Goal: Complete application form

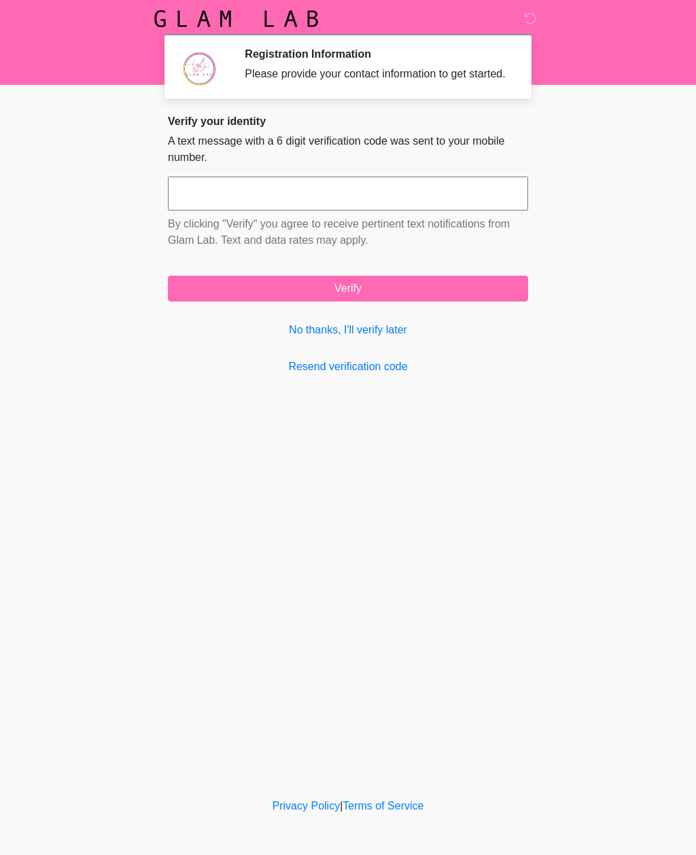
click at [224, 192] on input "text" at bounding box center [348, 194] width 360 height 34
type input "******"
click at [344, 301] on button "Verify" at bounding box center [348, 289] width 360 height 26
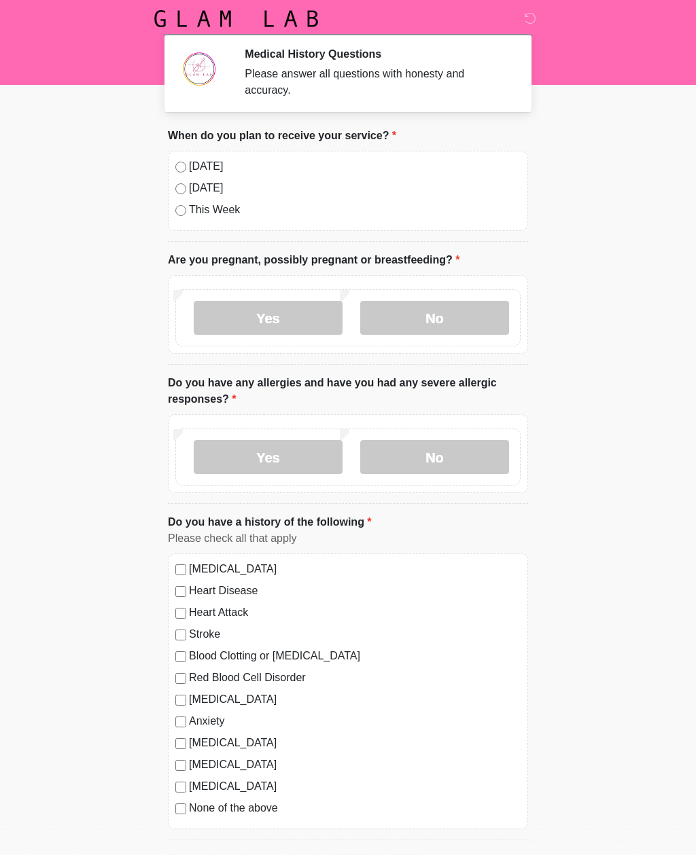
click at [422, 311] on label "No" at bounding box center [434, 318] width 149 height 34
click at [423, 448] on label "No" at bounding box center [434, 457] width 149 height 34
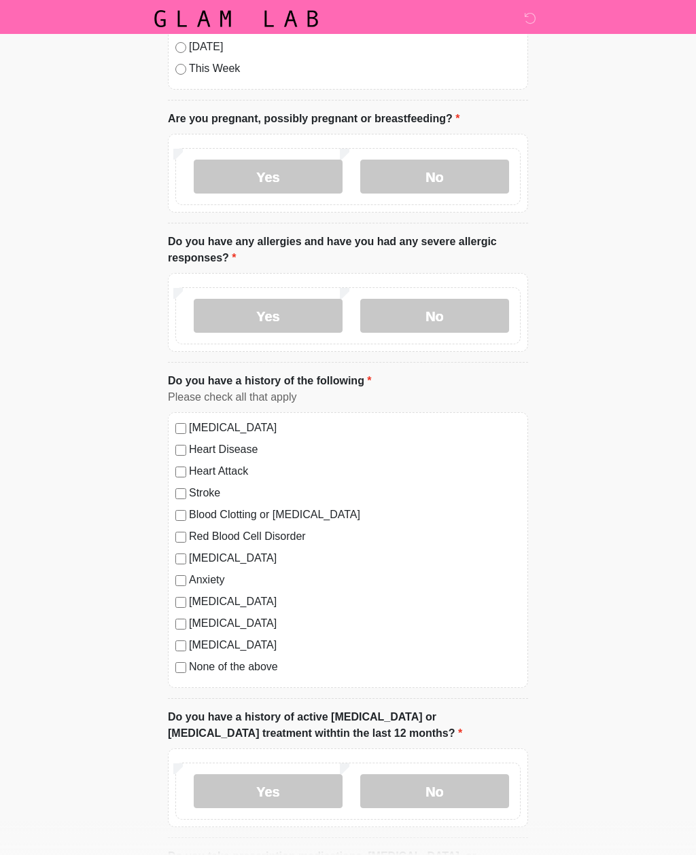
scroll to position [143, 0]
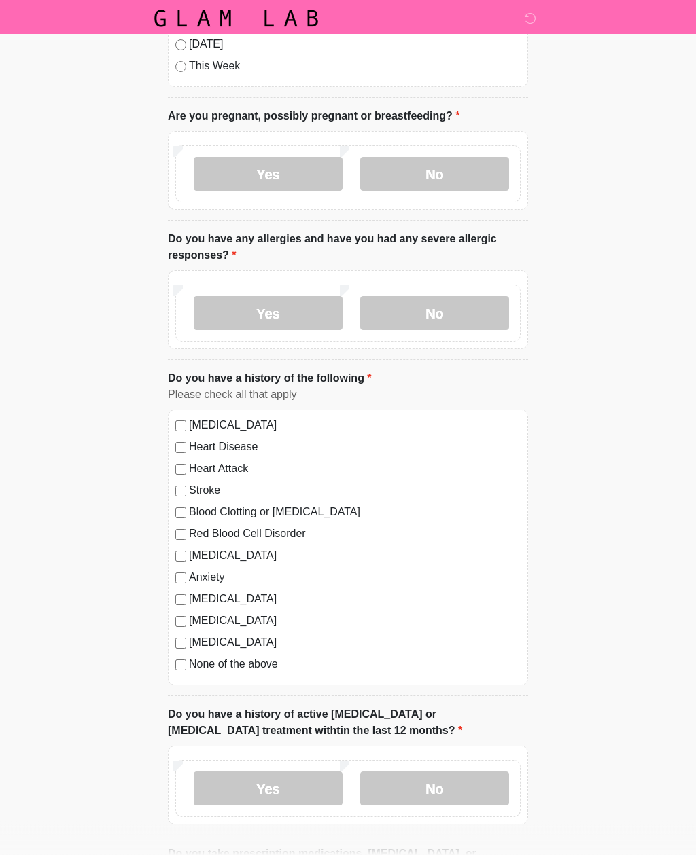
click at [402, 776] on label "No" at bounding box center [434, 790] width 149 height 34
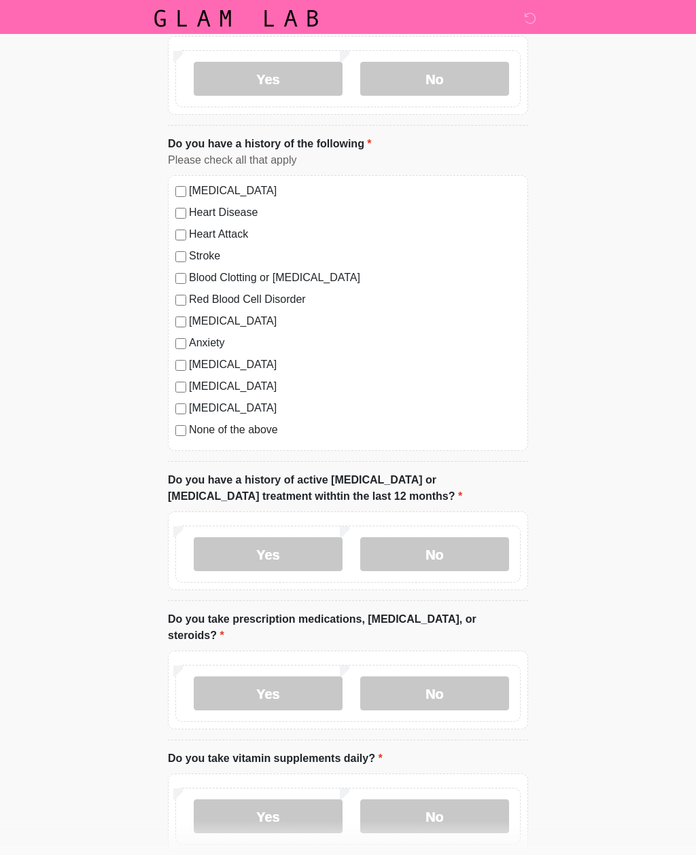
scroll to position [403, 0]
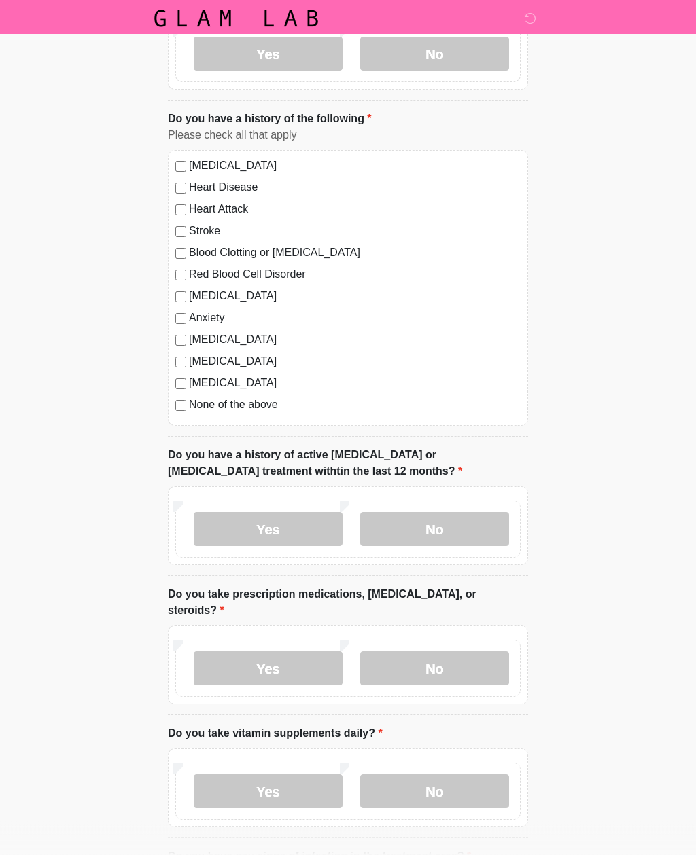
click at [434, 652] on label "No" at bounding box center [434, 669] width 149 height 34
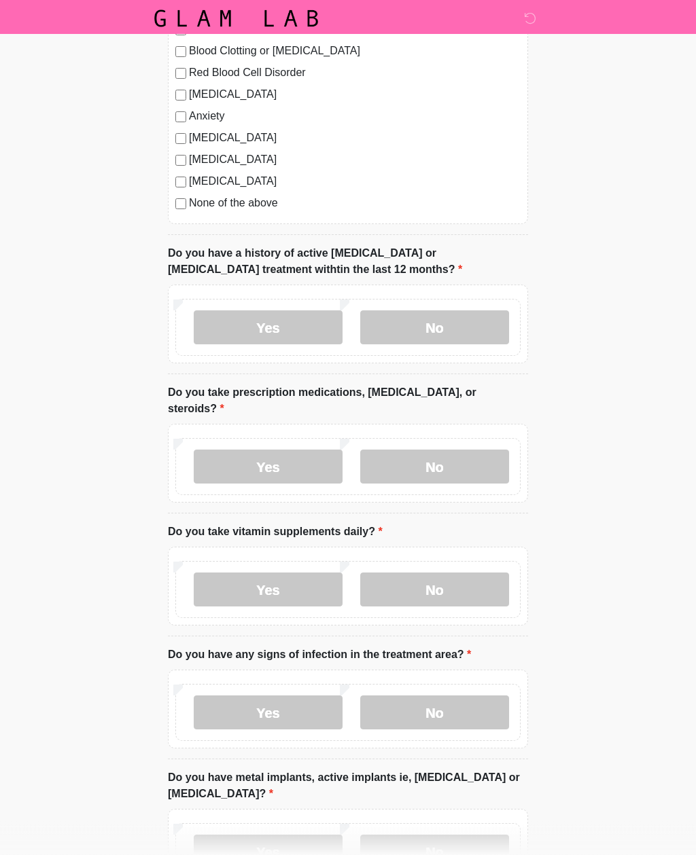
scroll to position [618, 0]
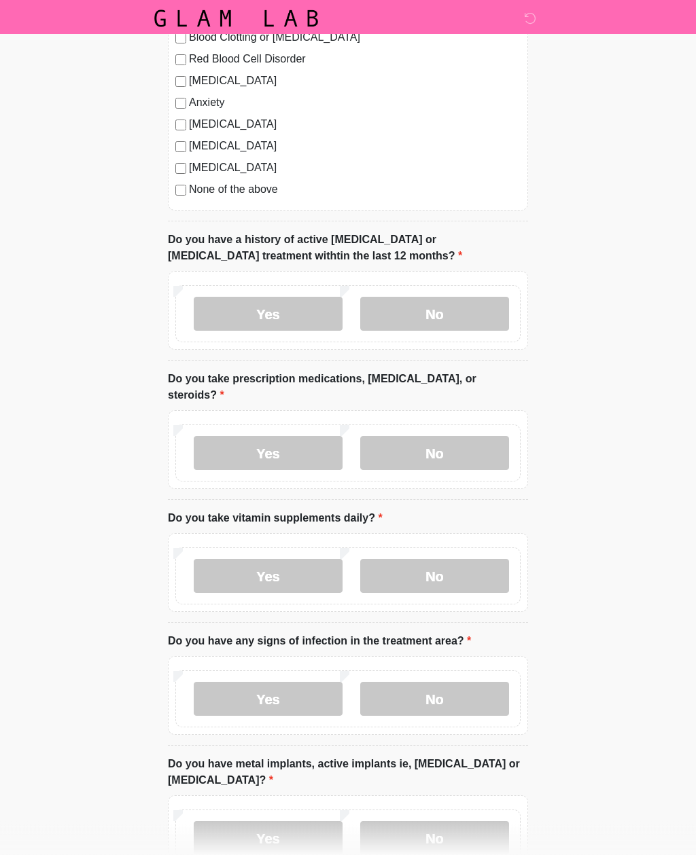
click at [280, 560] on label "Yes" at bounding box center [268, 577] width 149 height 34
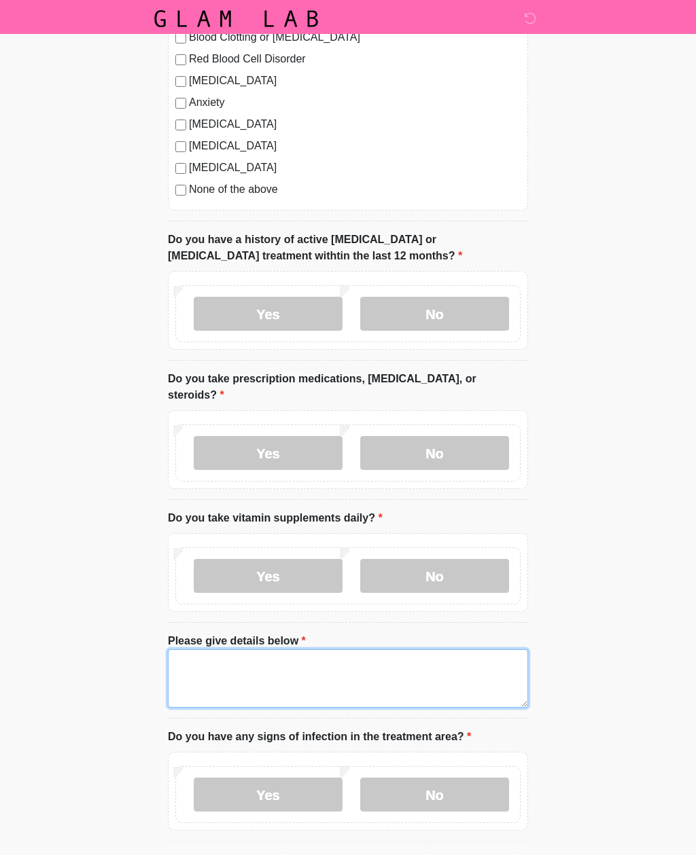
click at [213, 650] on textarea "Please give details below" at bounding box center [348, 679] width 360 height 58
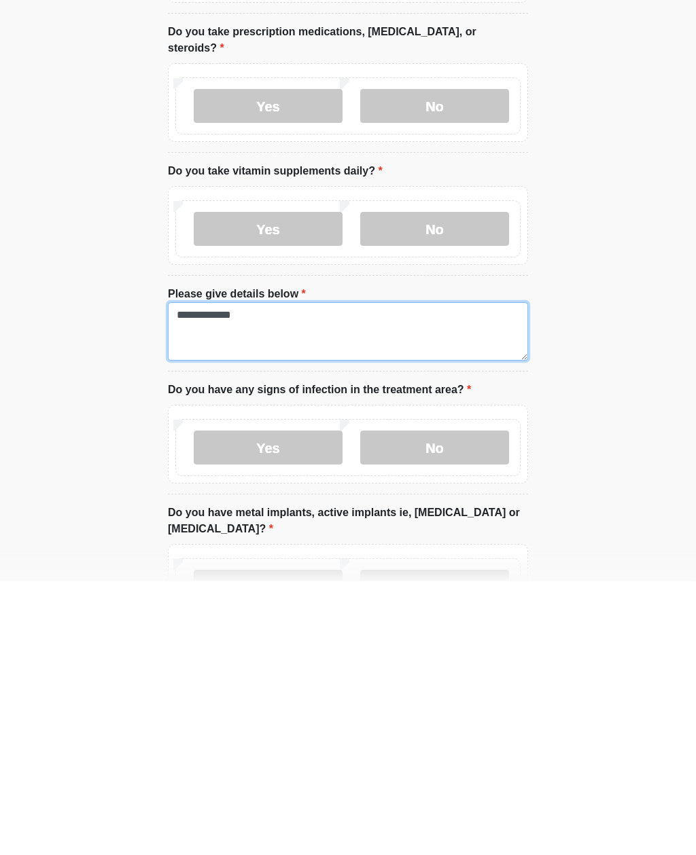
type textarea "**********"
click at [421, 705] on label "No" at bounding box center [434, 722] width 149 height 34
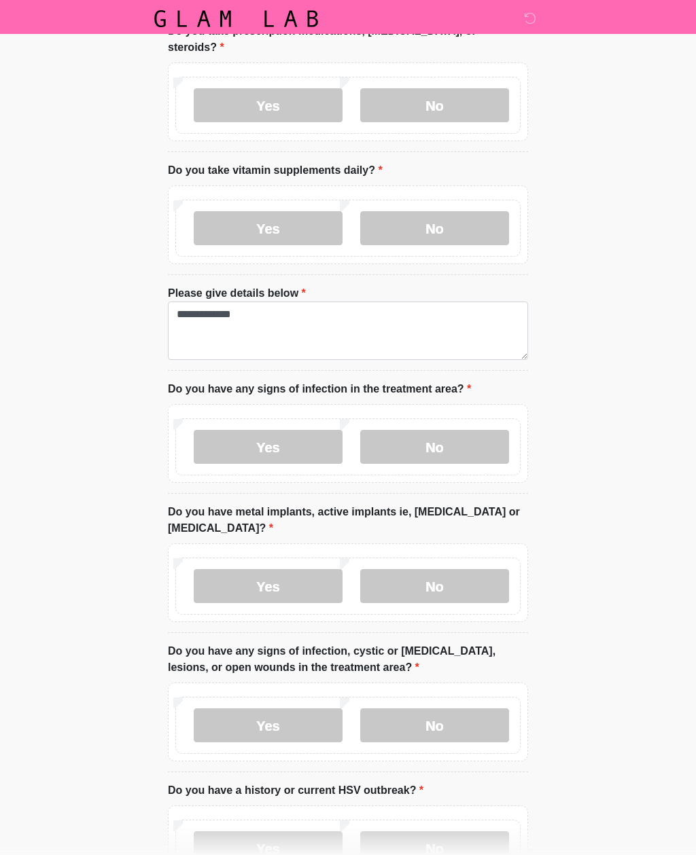
click at [414, 569] on label "No" at bounding box center [434, 586] width 149 height 34
click at [418, 709] on label "No" at bounding box center [434, 726] width 149 height 34
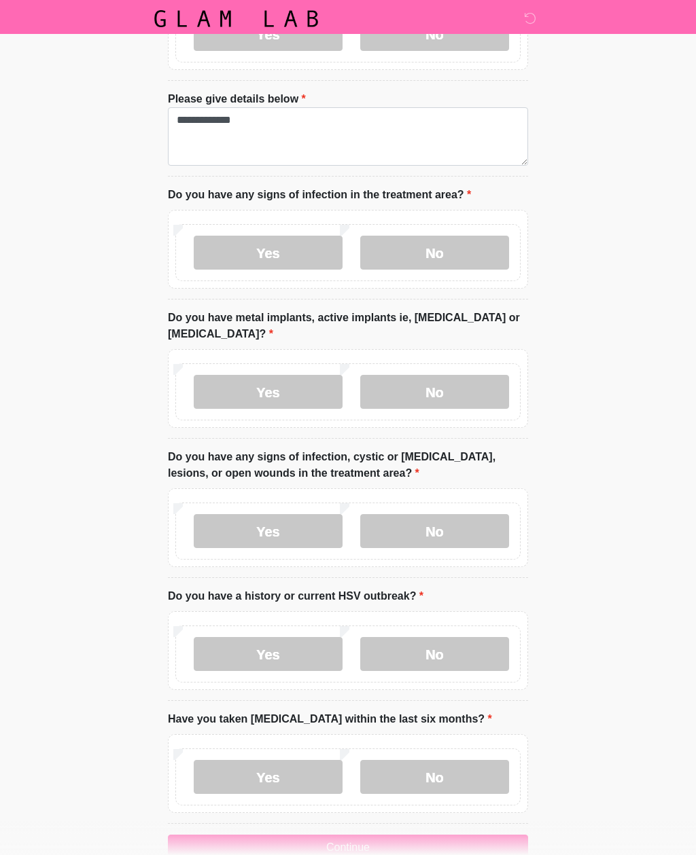
scroll to position [1176, 0]
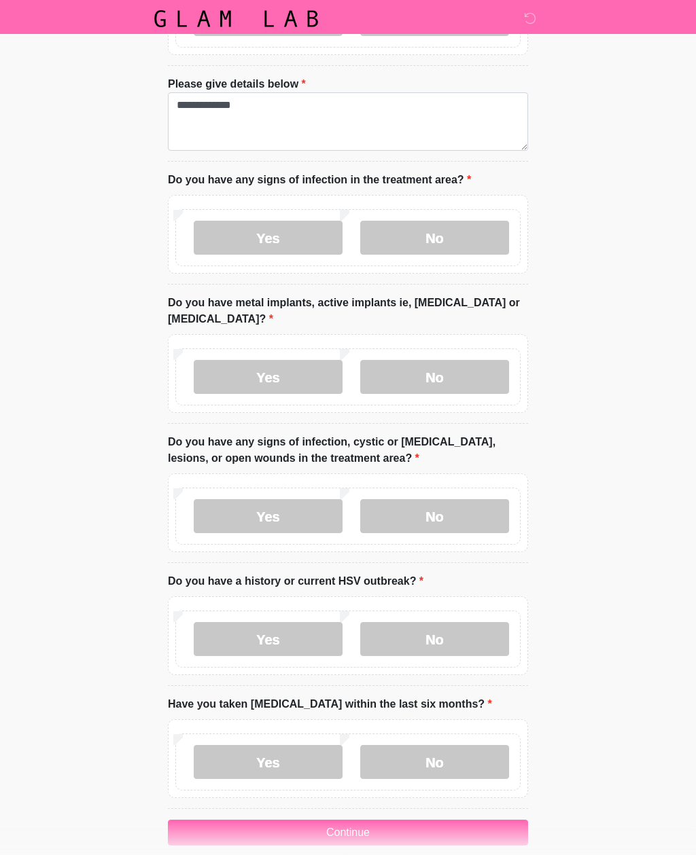
click at [417, 622] on label "No" at bounding box center [434, 639] width 149 height 34
click at [417, 745] on label "No" at bounding box center [434, 762] width 149 height 34
click at [332, 820] on button "Continue" at bounding box center [348, 833] width 360 height 26
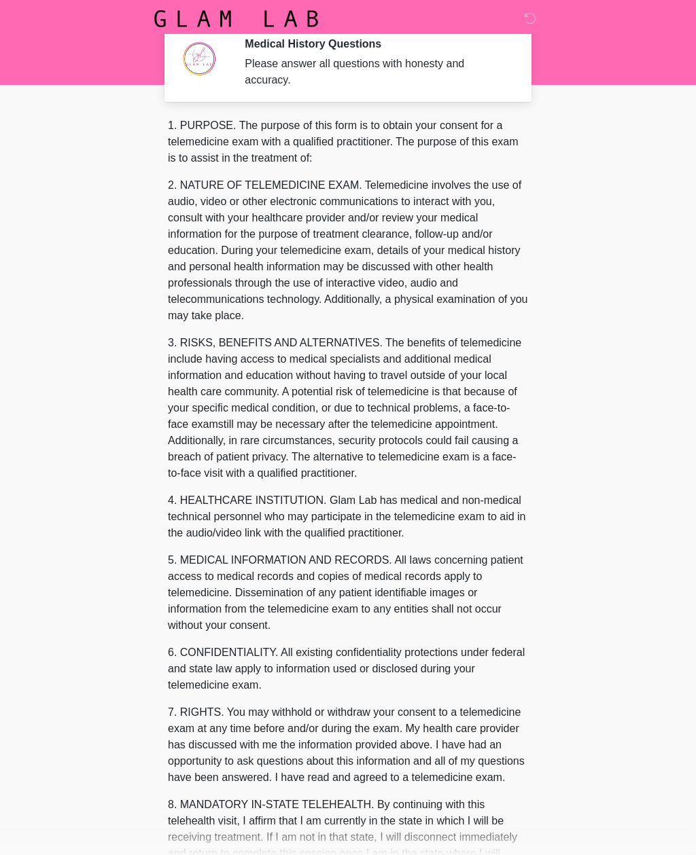
scroll to position [0, 0]
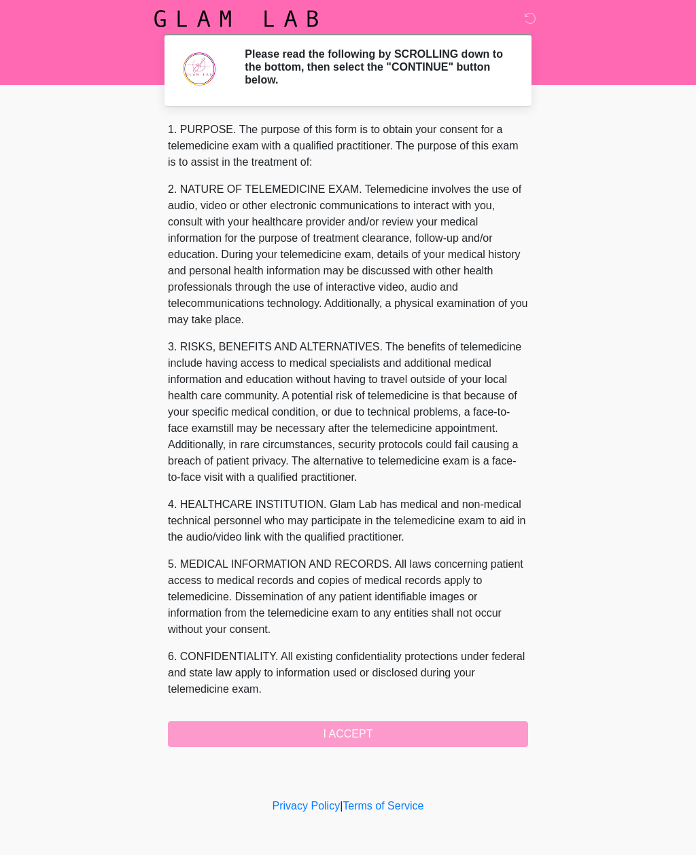
click at [343, 727] on div "1. PURPOSE. The purpose of this form is to obtain your consent for a telemedici…" at bounding box center [348, 435] width 360 height 626
click at [338, 730] on div "1. PURPOSE. The purpose of this form is to obtain your consent for a telemedici…" at bounding box center [348, 435] width 360 height 626
click at [323, 732] on div "1. PURPOSE. The purpose of this form is to obtain your consent for a telemedici…" at bounding box center [348, 435] width 360 height 626
click at [314, 731] on div "1. PURPOSE. The purpose of this form is to obtain your consent for a telemedici…" at bounding box center [348, 435] width 360 height 626
click at [371, 64] on h2 "Please read the following by SCROLLING down to the bottom, then select the "CON…" at bounding box center [376, 67] width 263 height 39
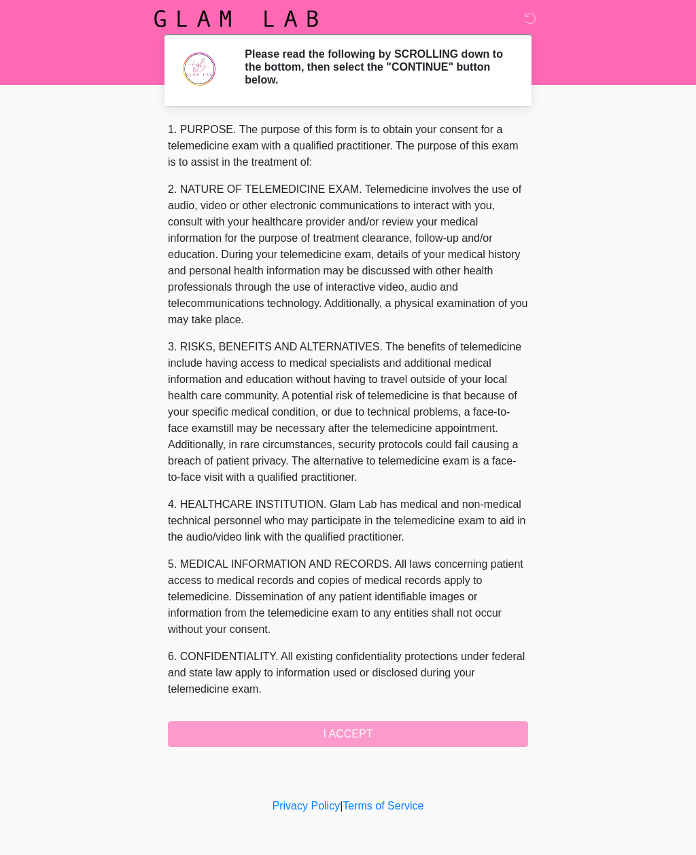
click at [238, 71] on div "Please read the following by SCROLLING down to the bottom, then select the "CON…" at bounding box center [375, 70] width 283 height 45
click at [336, 731] on div "1. PURPOSE. The purpose of this form is to obtain your consent for a telemedici…" at bounding box center [348, 435] width 360 height 626
click at [343, 736] on div "1. PURPOSE. The purpose of this form is to obtain your consent for a telemedici…" at bounding box center [348, 435] width 360 height 626
click at [343, 735] on div "1. PURPOSE. The purpose of this form is to obtain your consent for a telemedici…" at bounding box center [348, 435] width 360 height 626
click at [345, 730] on div "1. PURPOSE. The purpose of this form is to obtain your consent for a telemedici…" at bounding box center [348, 435] width 360 height 626
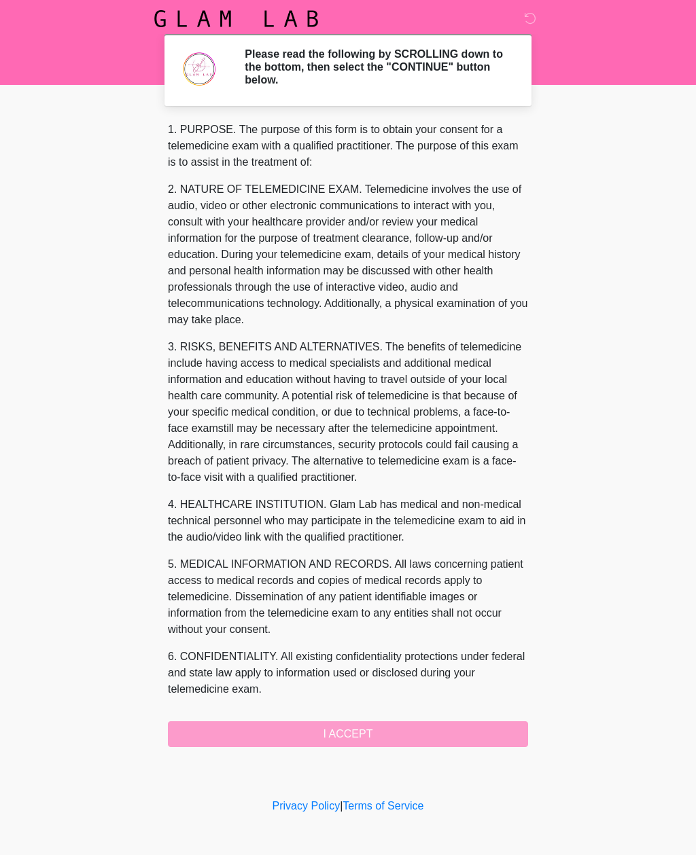
click at [327, 726] on div "1. PURPOSE. The purpose of this form is to obtain your consent for a telemedici…" at bounding box center [348, 435] width 360 height 626
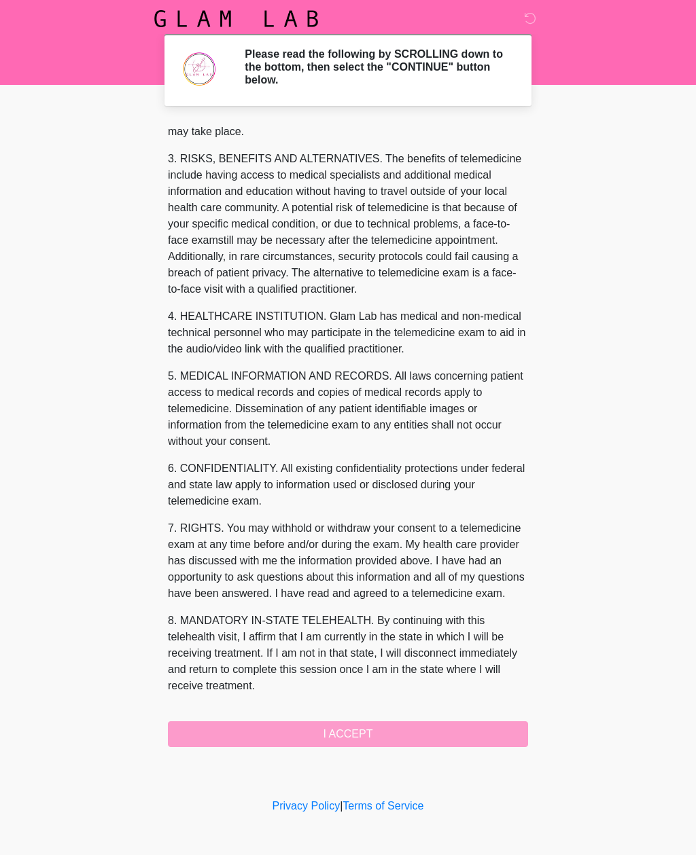
scroll to position [205, 0]
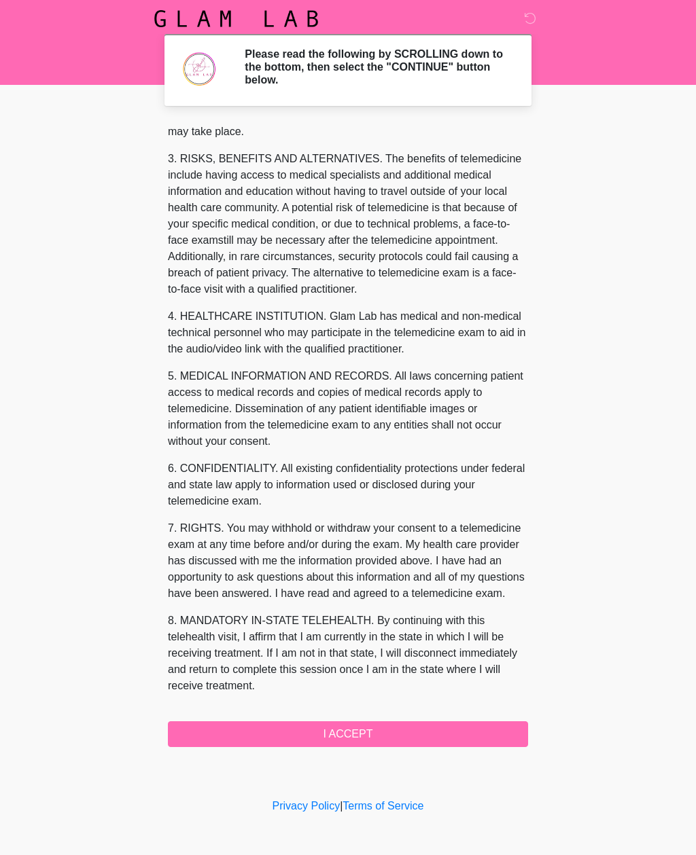
click at [430, 728] on button "I ACCEPT" at bounding box center [348, 735] width 360 height 26
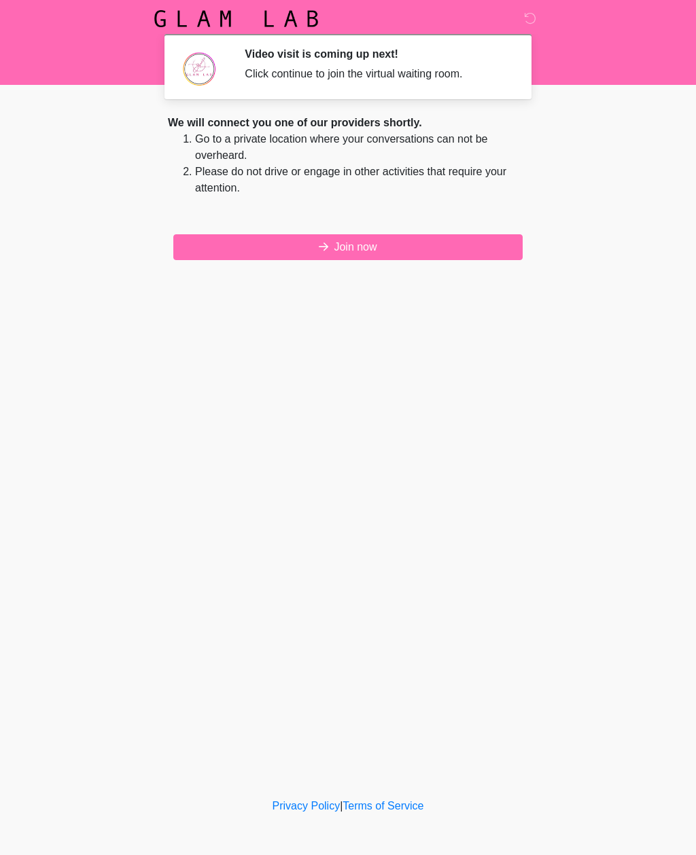
click at [354, 251] on button "Join now" at bounding box center [347, 247] width 349 height 26
